Goal: Obtain resource: Obtain resource

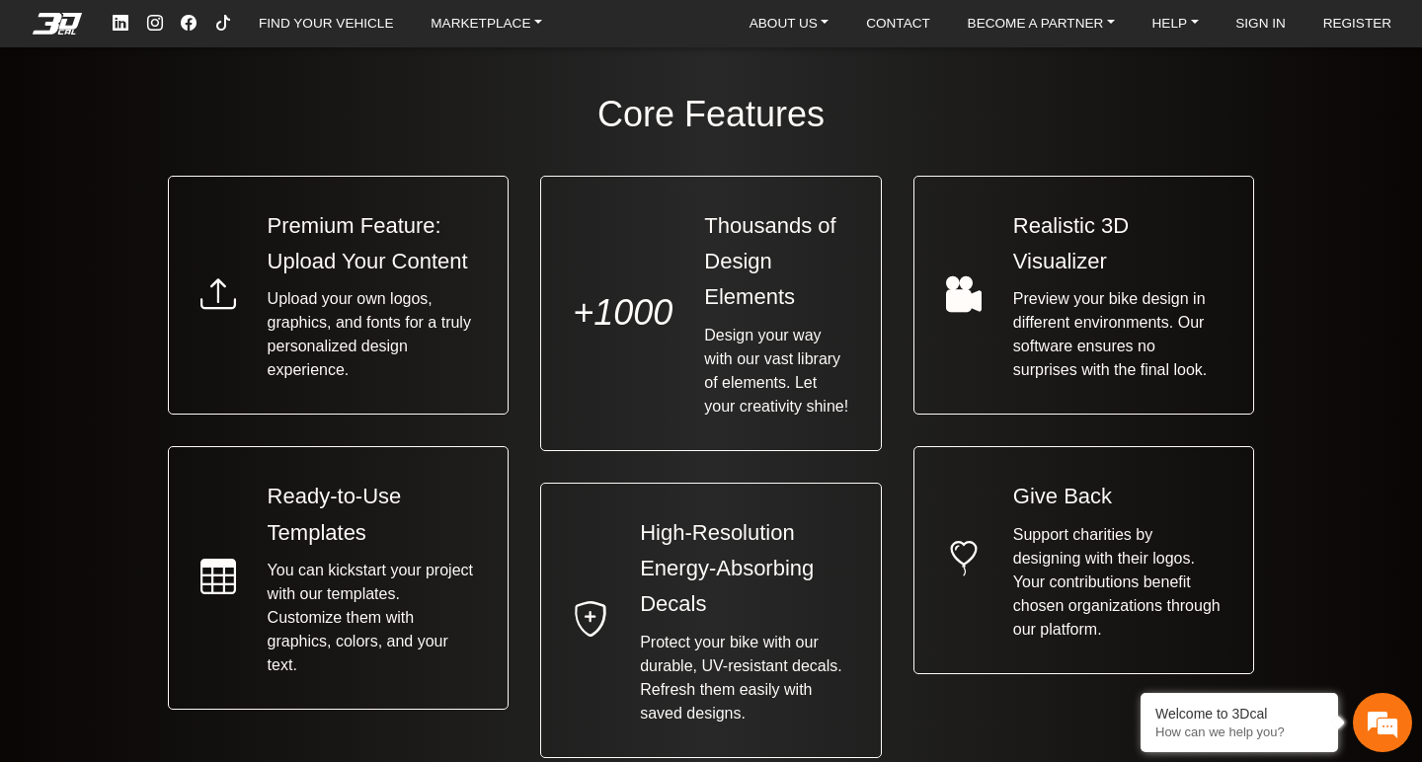
scroll to position [1403, 0]
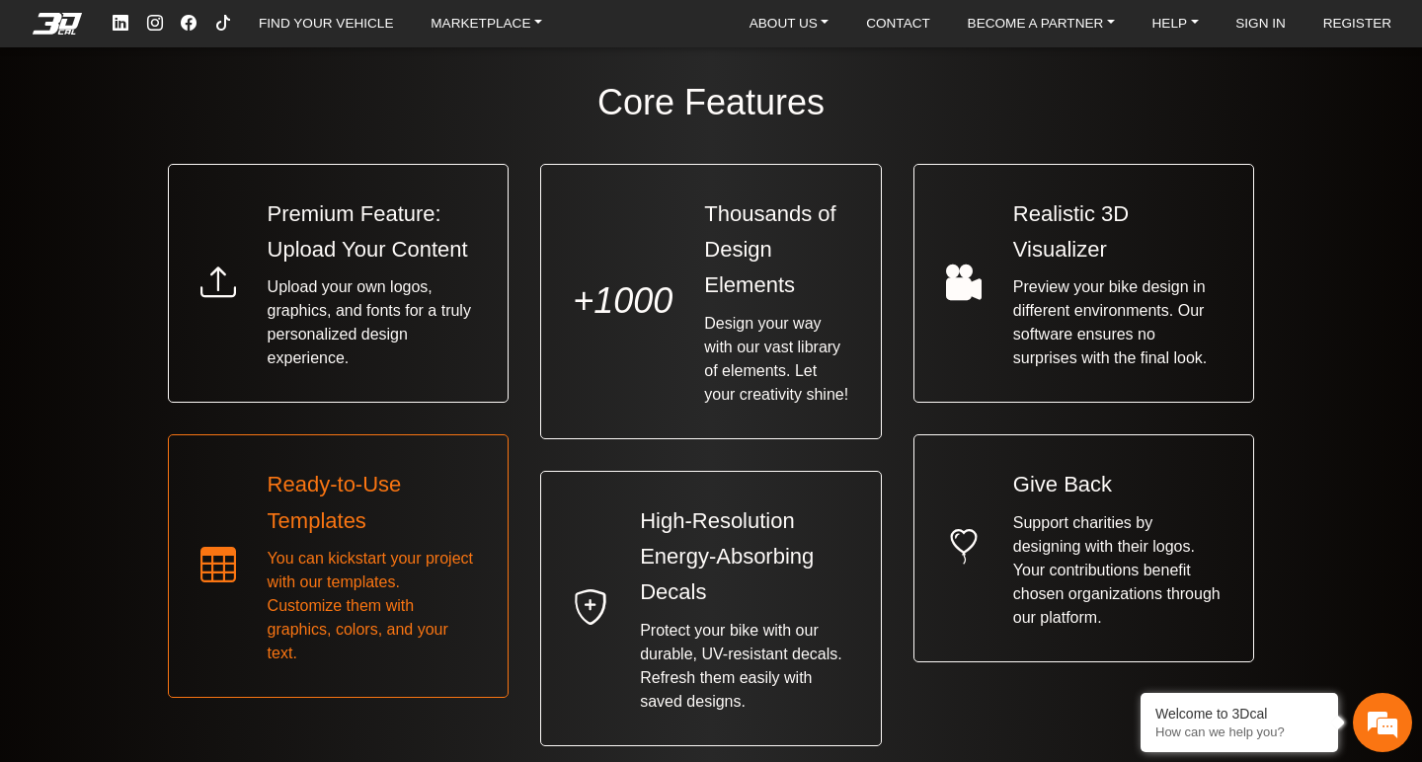
click at [354, 561] on span "You can kickstart your project with our templates. Customize them with graphics…" at bounding box center [372, 606] width 209 height 118
click at [302, 517] on h5 "Ready-to-Use Templates" at bounding box center [372, 503] width 209 height 72
click at [300, 567] on span "You can kickstart your project with our templates. Customize them with graphics…" at bounding box center [372, 606] width 209 height 118
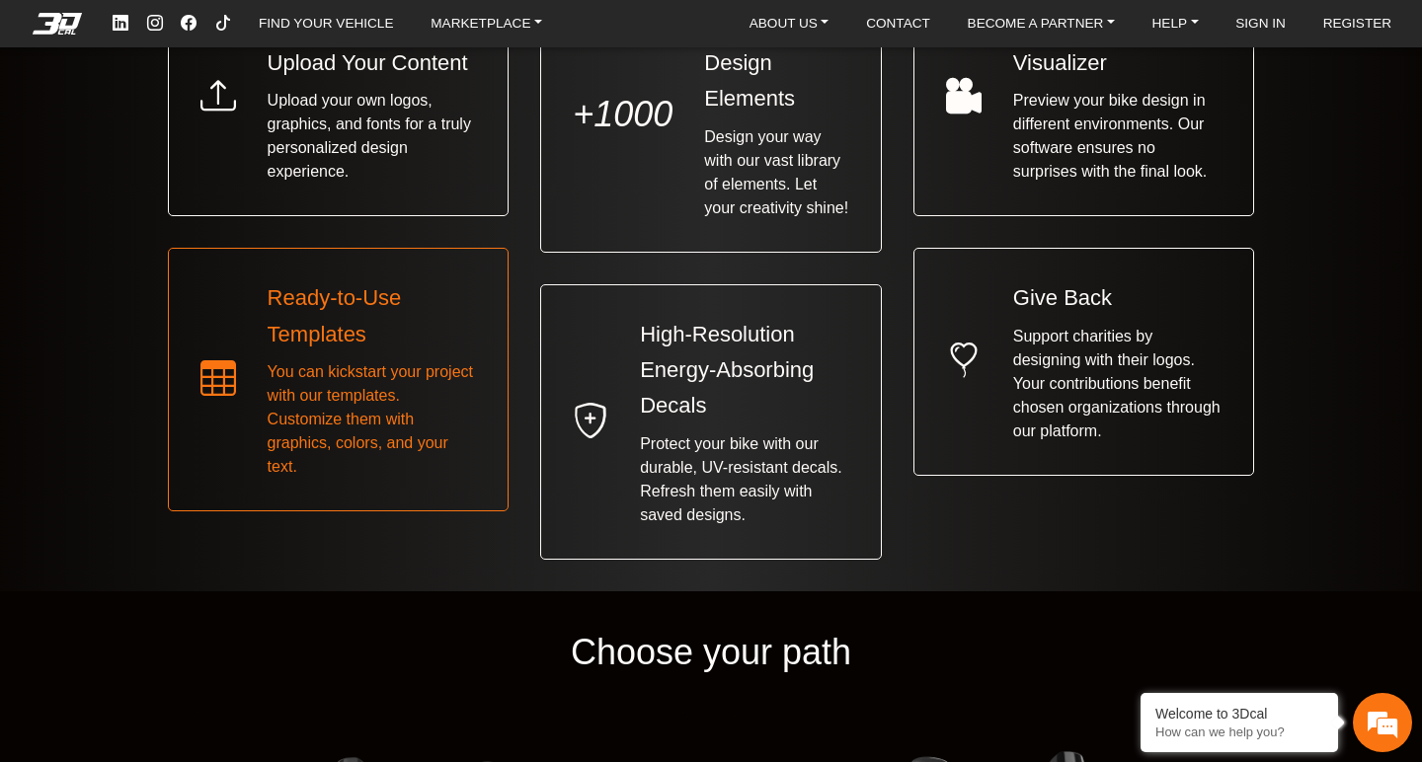
scroll to position [1825, 0]
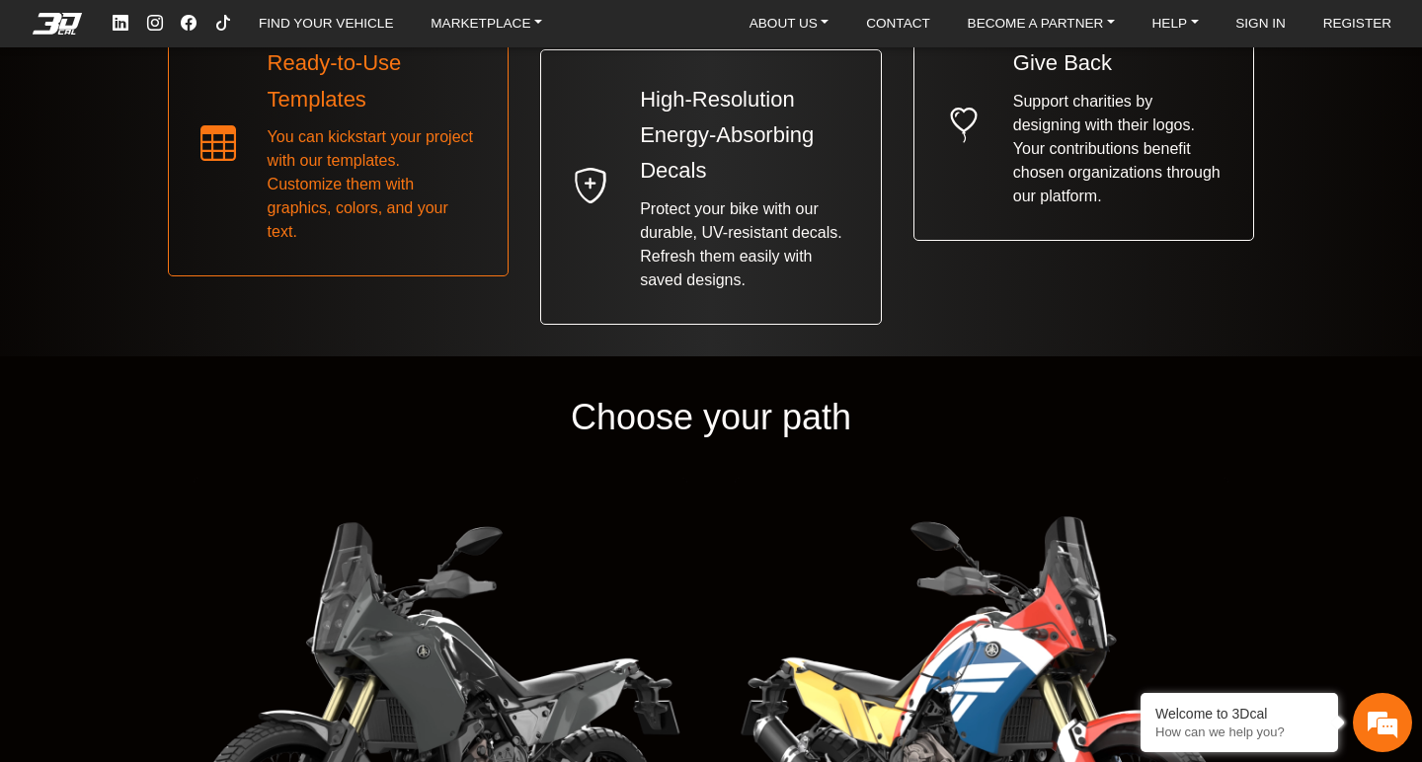
click at [214, 146] on icon at bounding box center [218, 144] width 36 height 53
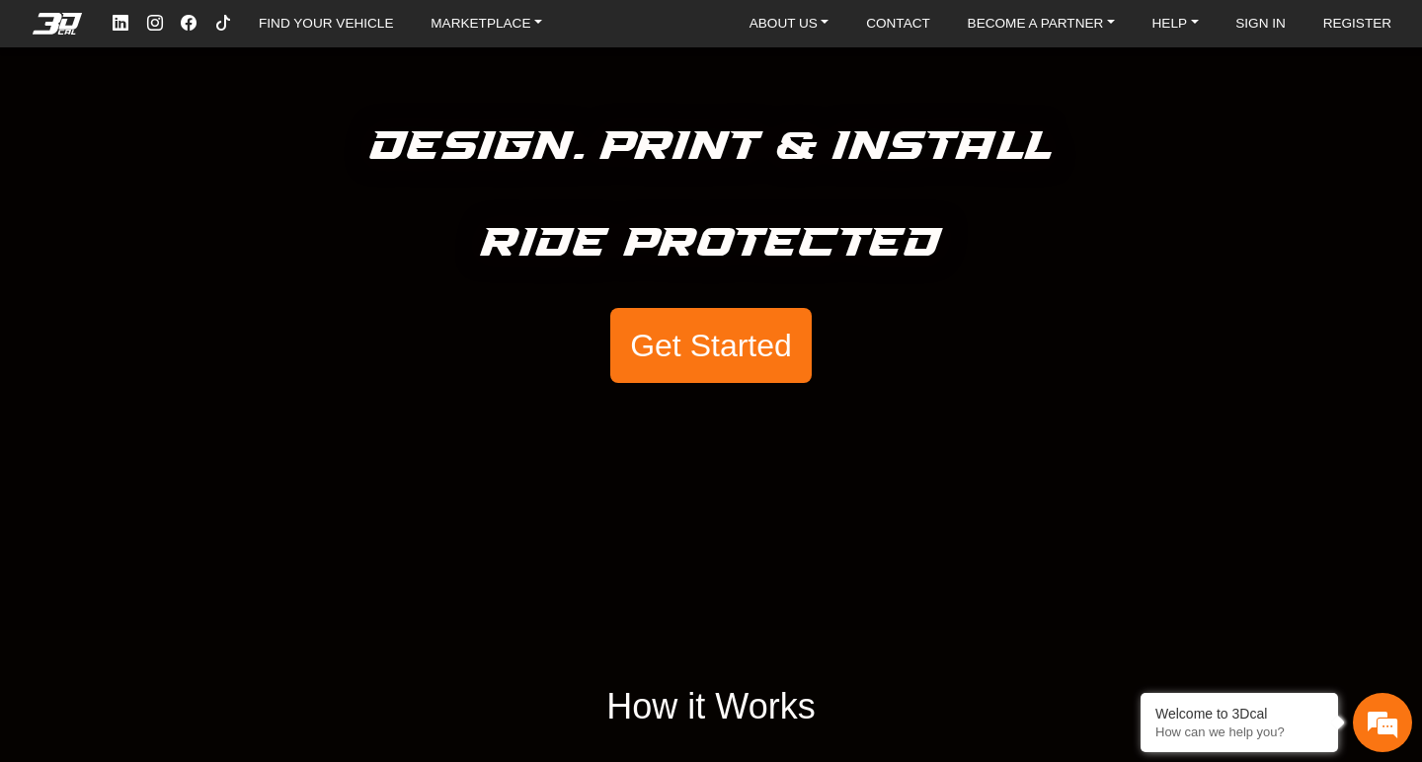
scroll to position [0, 0]
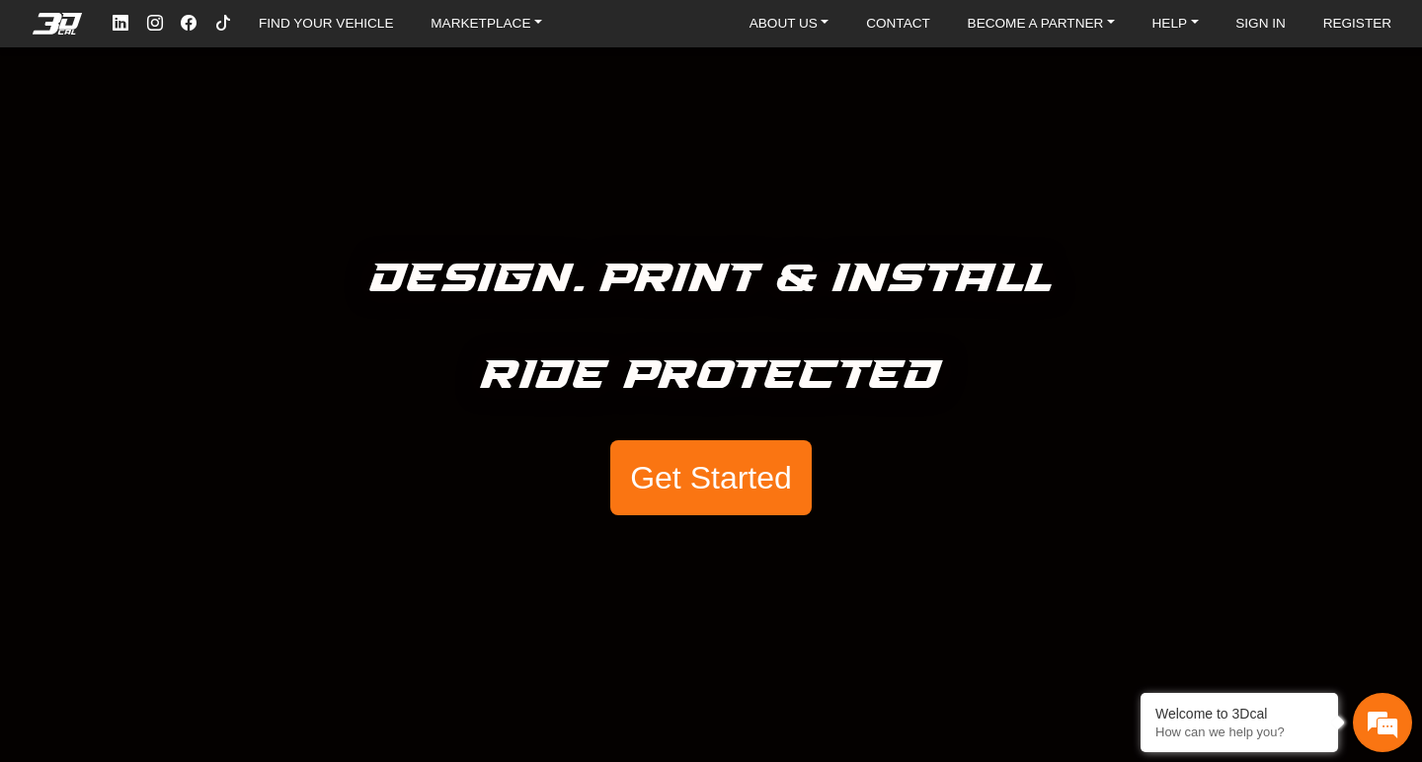
click at [744, 472] on button "Get Started" at bounding box center [710, 477] width 201 height 75
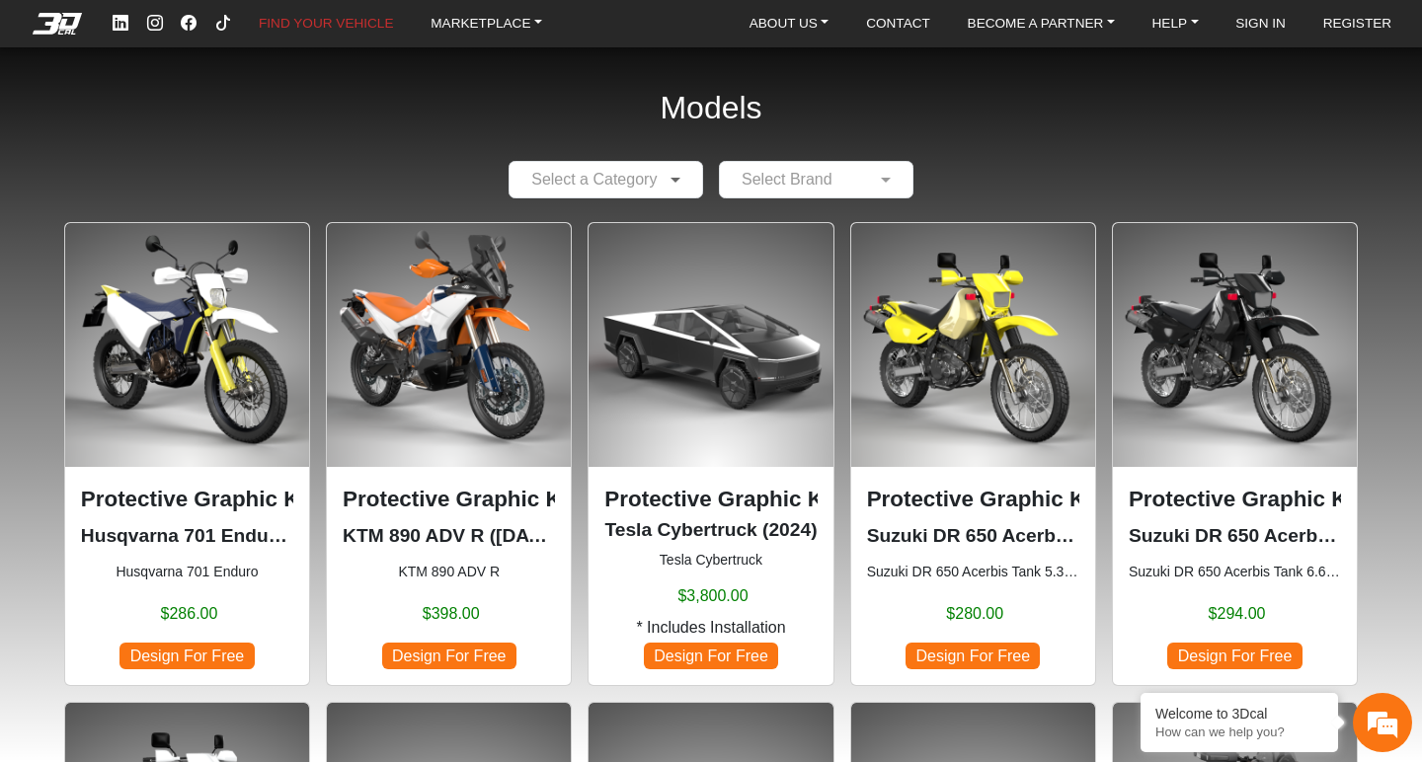
click at [671, 175] on span at bounding box center [678, 180] width 25 height 24
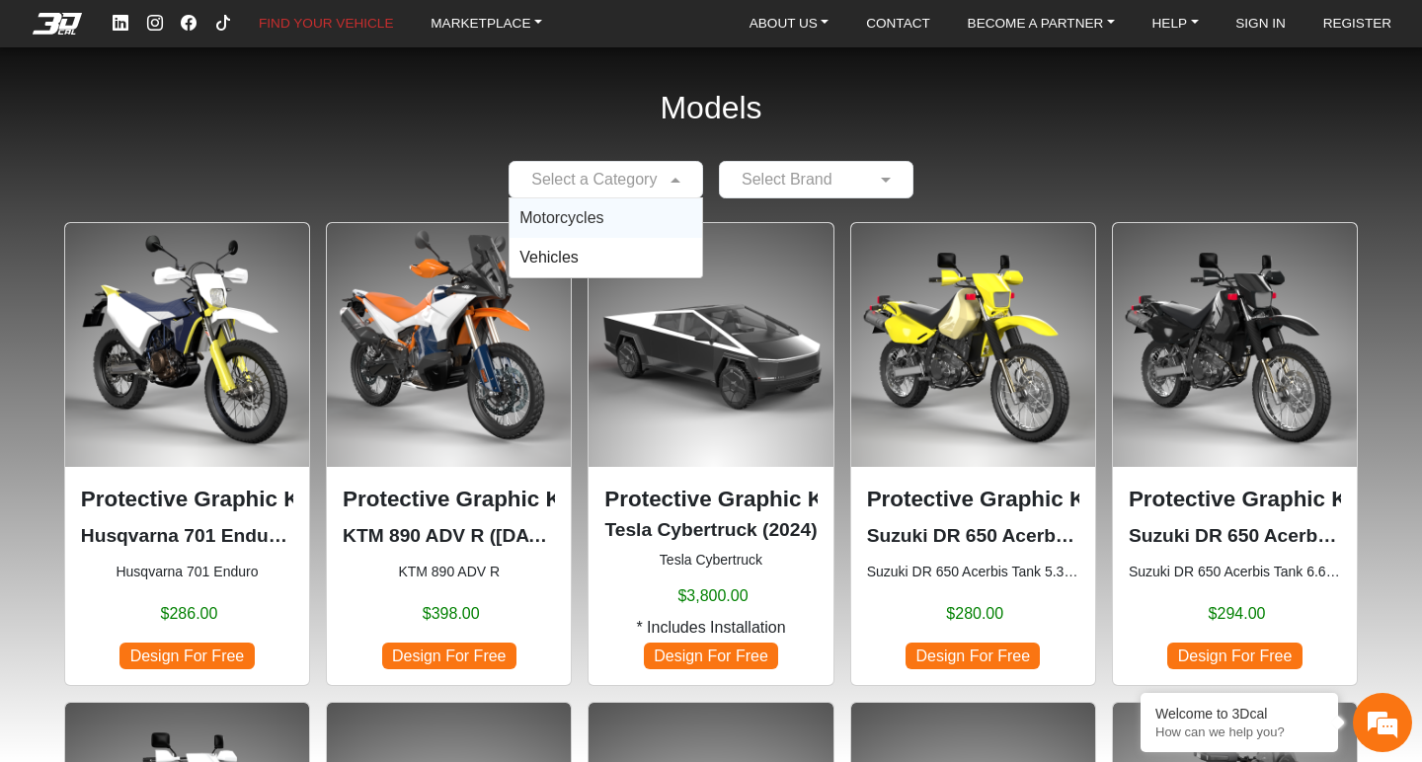
click at [671, 134] on h2 "Models" at bounding box center [711, 108] width 102 height 90
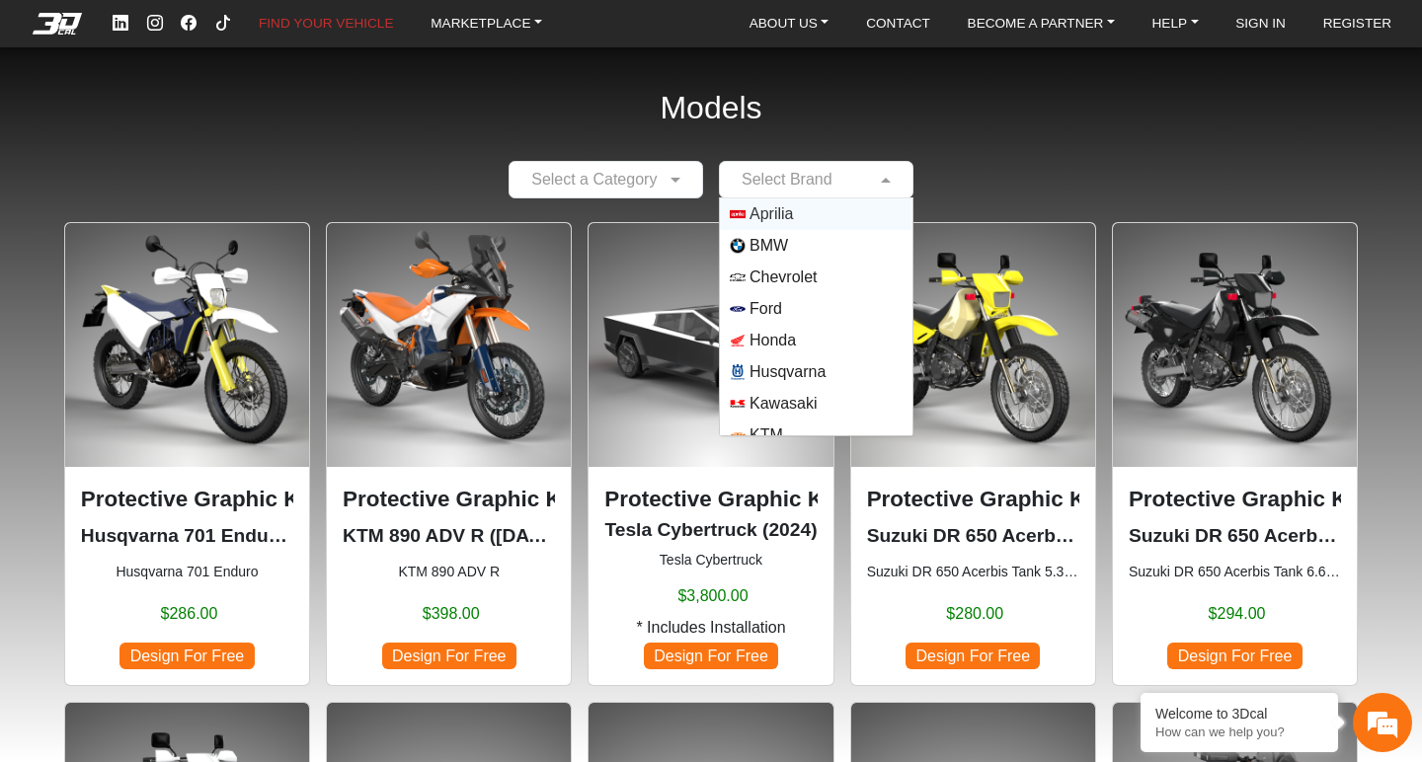
click at [761, 163] on div "Select Brand" at bounding box center [816, 180] width 195 height 38
